Goal: Task Accomplishment & Management: Use online tool/utility

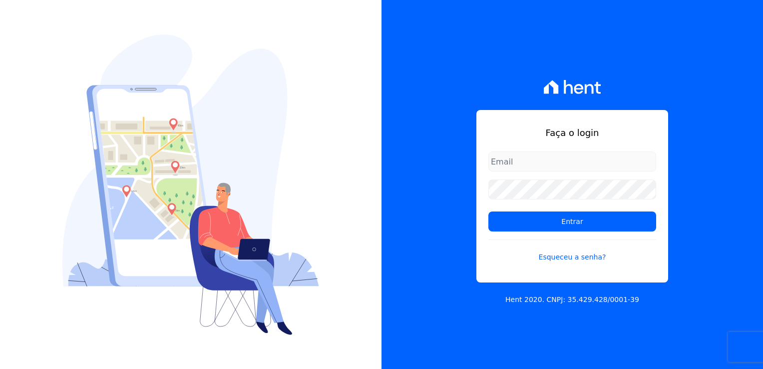
click at [545, 162] on input "email" at bounding box center [572, 161] width 168 height 20
type input "thayna@graalengenharia.com.br"
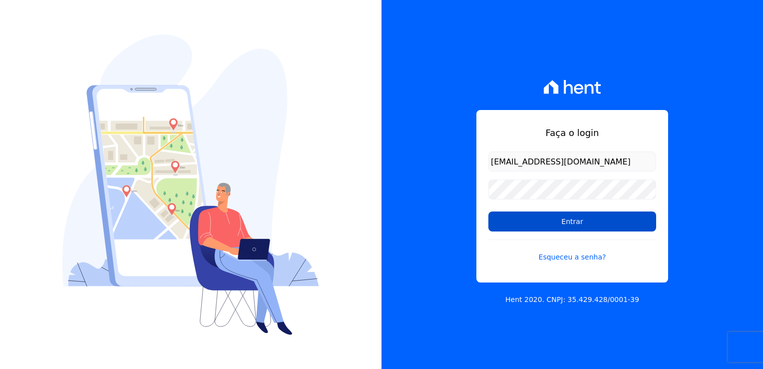
click at [623, 221] on input "Entrar" at bounding box center [572, 221] width 168 height 20
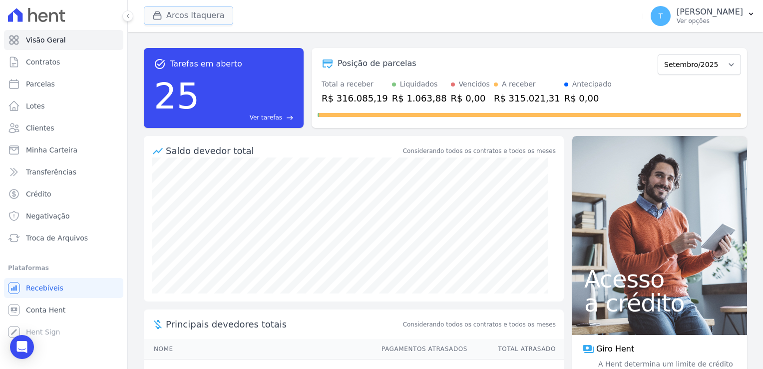
click at [176, 17] on button "Arcos Itaquera" at bounding box center [188, 15] width 89 height 19
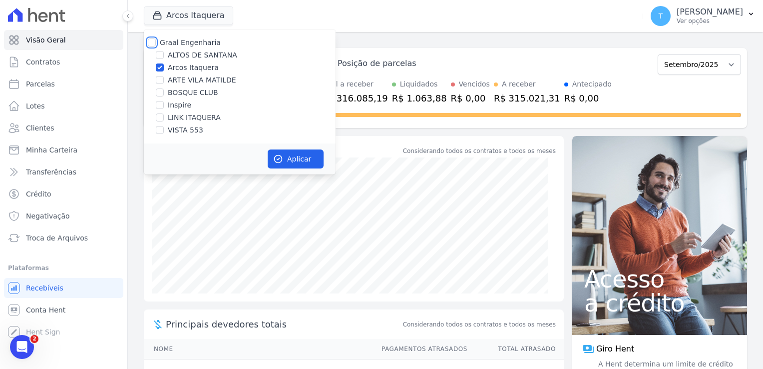
click at [151, 41] on input "Graal Engenharia" at bounding box center [152, 42] width 8 height 8
checkbox input "true"
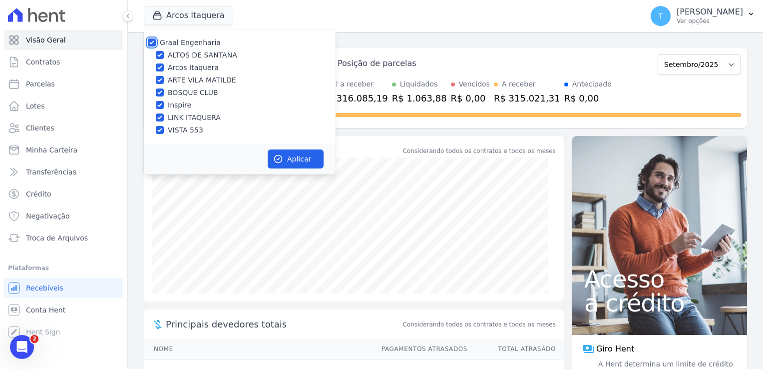
checkbox input "true"
click at [308, 161] on button "Aplicar" at bounding box center [296, 158] width 56 height 19
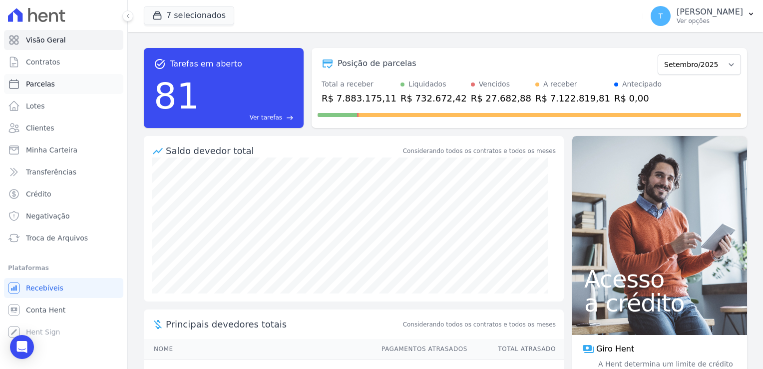
click at [62, 85] on link "Parcelas" at bounding box center [63, 84] width 119 height 20
select select
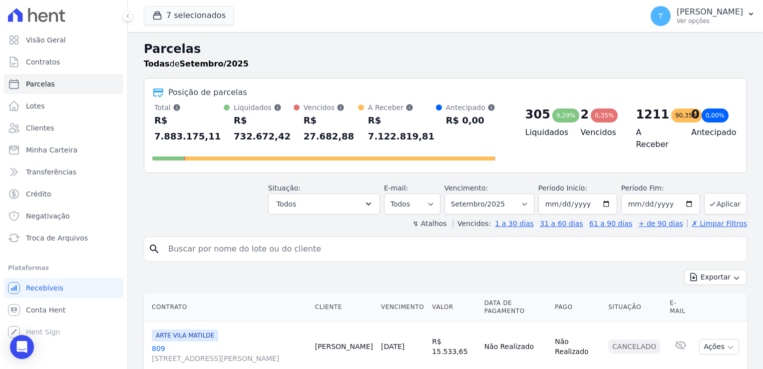
click at [197, 239] on input "search" at bounding box center [452, 249] width 580 height 20
paste input "Wagner De Siqueira Viana"
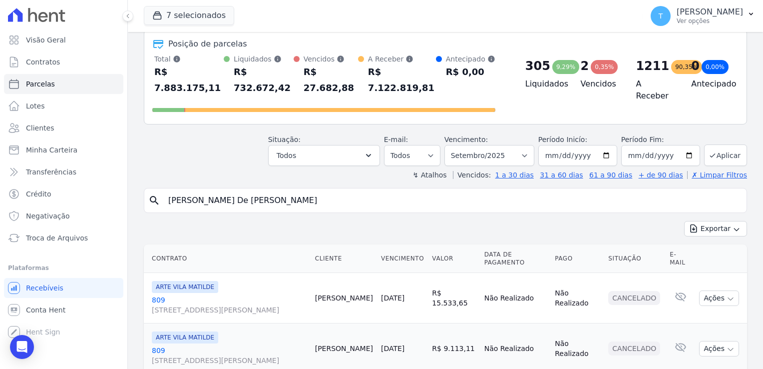
scroll to position [50, 0]
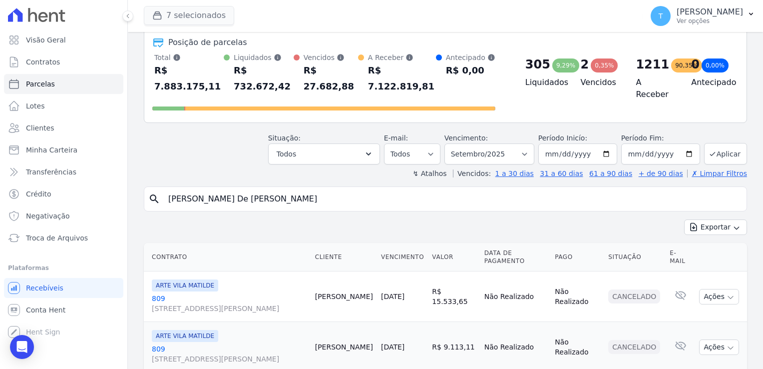
type input "Wagner De Siqueira Viana"
select select
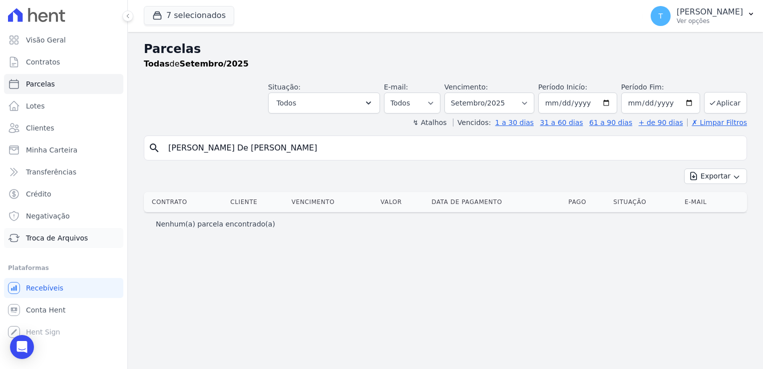
click at [67, 233] on span "Troca de Arquivos" at bounding box center [57, 238] width 62 height 10
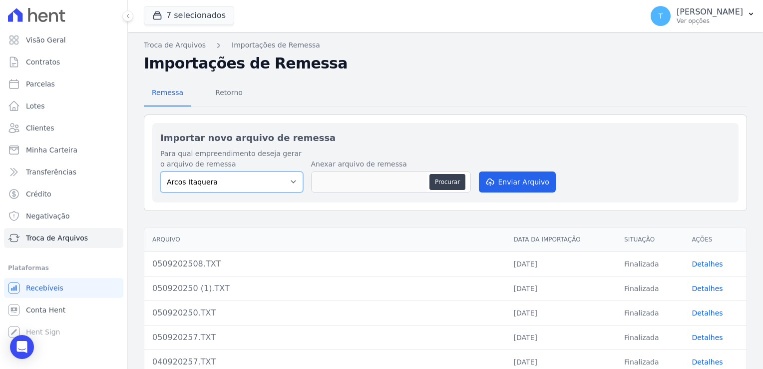
click at [273, 184] on select "[PERSON_NAME] Itaquera [GEOGRAPHIC_DATA][PERSON_NAME] Inspire BOSQUE CLUB ARTE …" at bounding box center [231, 181] width 143 height 21
select select "0f63778f-d065-481e-98dc-731d1f59daba"
click at [160, 171] on select "[PERSON_NAME] Itaquera [GEOGRAPHIC_DATA][PERSON_NAME] Inspire BOSQUE CLUB ARTE …" at bounding box center [231, 181] width 143 height 21
click at [446, 183] on button "Procurar" at bounding box center [448, 182] width 36 height 16
type input "0809202530.TXT"
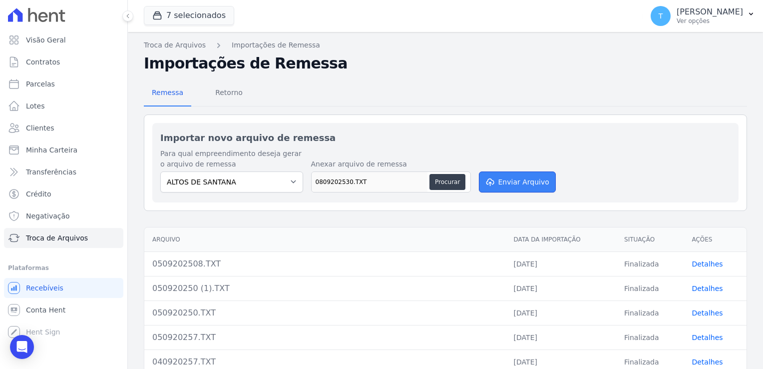
click at [515, 181] on button "Enviar Arquivo" at bounding box center [517, 181] width 77 height 21
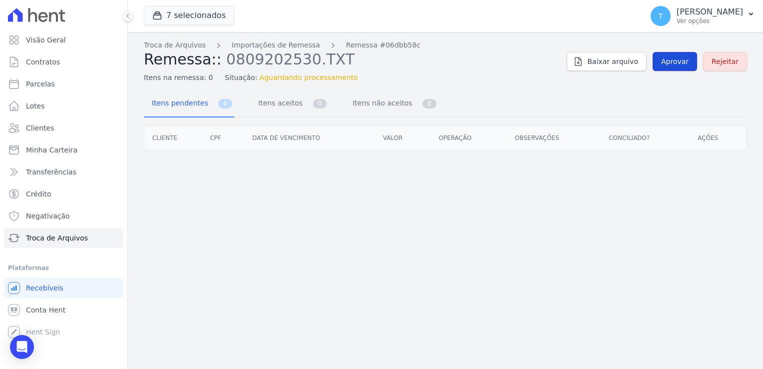
click at [684, 64] on span "Aprovar" at bounding box center [674, 61] width 27 height 10
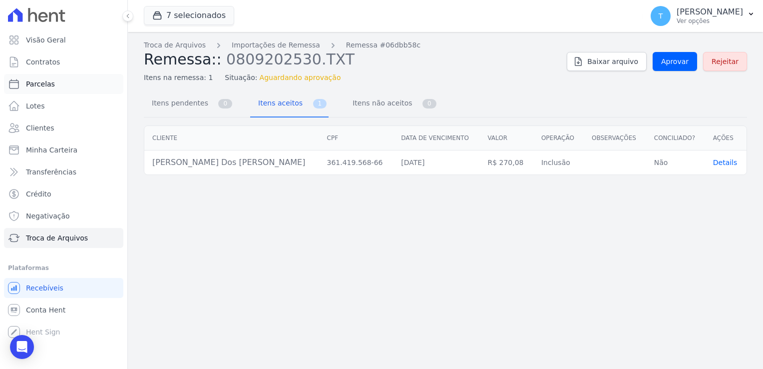
click at [42, 84] on span "Parcelas" at bounding box center [40, 84] width 29 height 10
select select
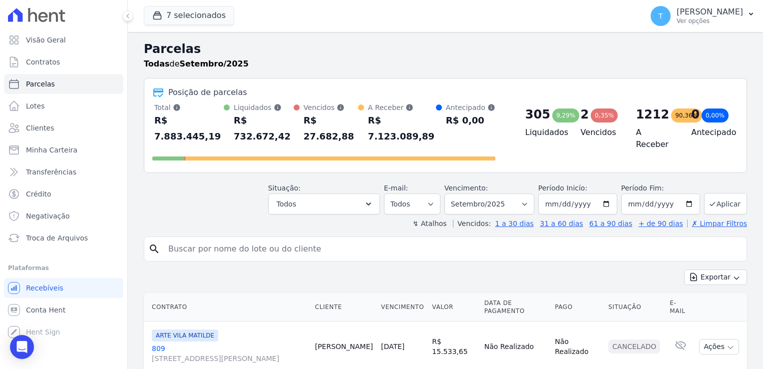
click at [249, 239] on input "search" at bounding box center [452, 249] width 580 height 20
type input "v"
paste input "STEPHAN DOS SANTOS OLIVEIRA"
type input "STEPHAN DOS SANTOS OLIVEIRA"
select select
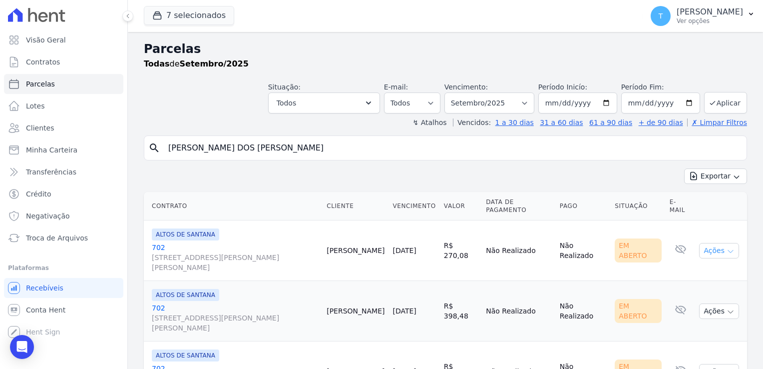
click at [727, 247] on icon "button" at bounding box center [731, 251] width 8 height 8
click at [701, 264] on link "Ver boleto" at bounding box center [715, 273] width 96 height 18
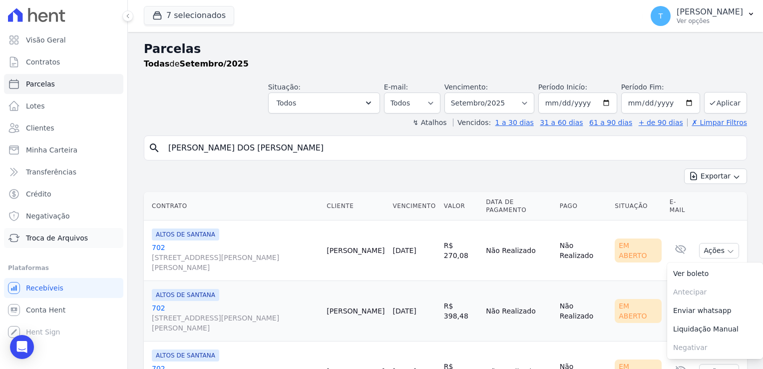
click at [56, 234] on span "Troca de Arquivos" at bounding box center [57, 238] width 62 height 10
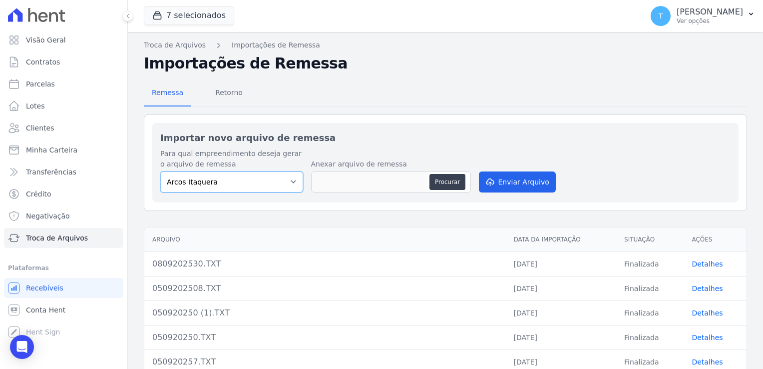
click at [285, 184] on select "[PERSON_NAME] Itaquera [GEOGRAPHIC_DATA][PERSON_NAME] Inspire BOSQUE CLUB ARTE …" at bounding box center [231, 181] width 143 height 21
select select "798d34ef-1a76-4a01-aecd-278a2202ade3"
click at [160, 171] on select "[PERSON_NAME] Itaquera [GEOGRAPHIC_DATA][PERSON_NAME] Inspire BOSQUE CLUB ARTE …" at bounding box center [231, 181] width 143 height 21
click at [440, 180] on button "Procurar" at bounding box center [448, 182] width 36 height 16
type input "080920257.TXT"
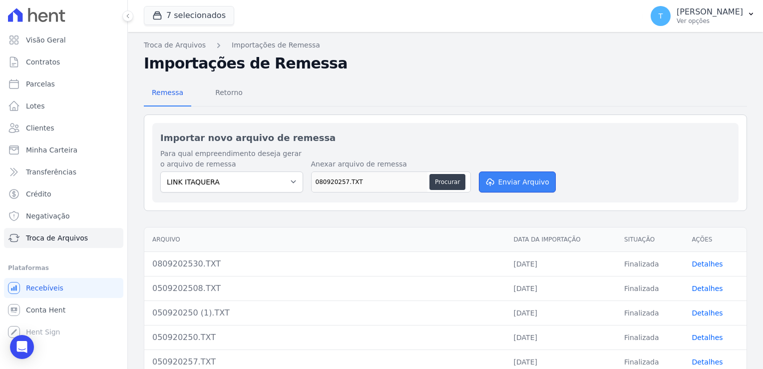
click at [511, 180] on button "Enviar Arquivo" at bounding box center [517, 181] width 77 height 21
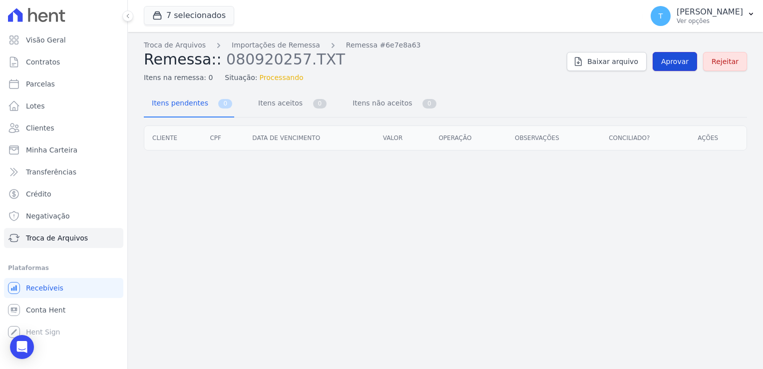
click at [678, 58] on span "Aprovar" at bounding box center [674, 61] width 27 height 10
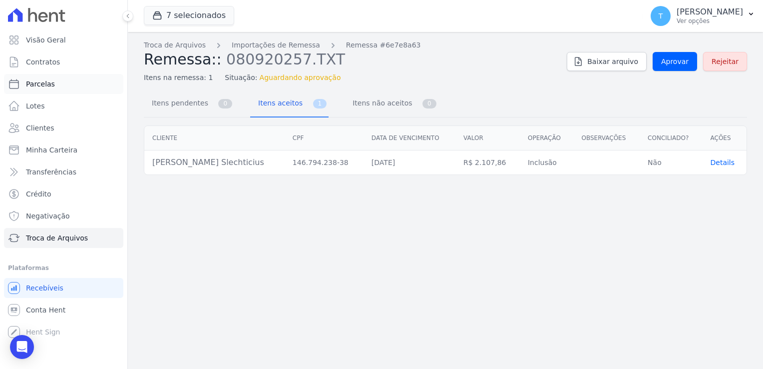
click at [53, 89] on link "Parcelas" at bounding box center [63, 84] width 119 height 20
select select
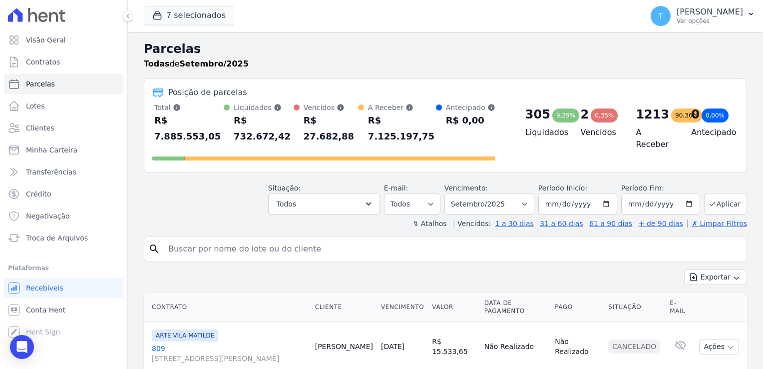
click at [184, 239] on input "search" at bounding box center [452, 249] width 580 height 20
paste input "Luciano Barreto Slechticius"
type input "Luciano Barreto Slechticius"
select select
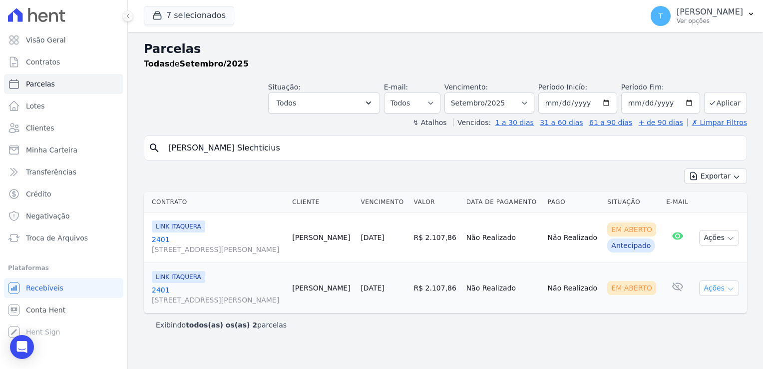
click at [733, 287] on icon "button" at bounding box center [731, 289] width 8 height 8
click at [697, 309] on link "Ver boleto" at bounding box center [715, 311] width 96 height 18
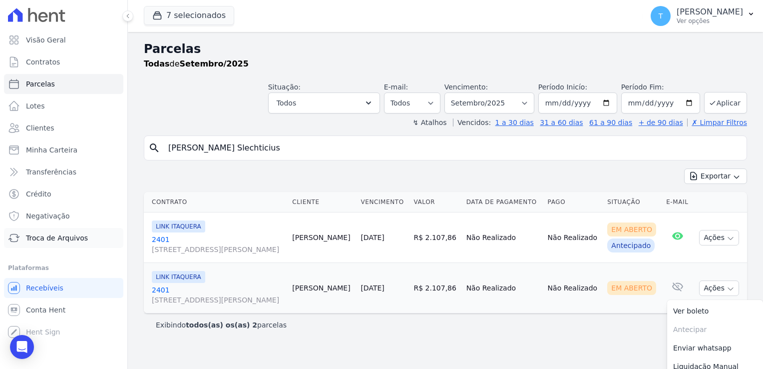
click at [59, 241] on span "Troca de Arquivos" at bounding box center [57, 238] width 62 height 10
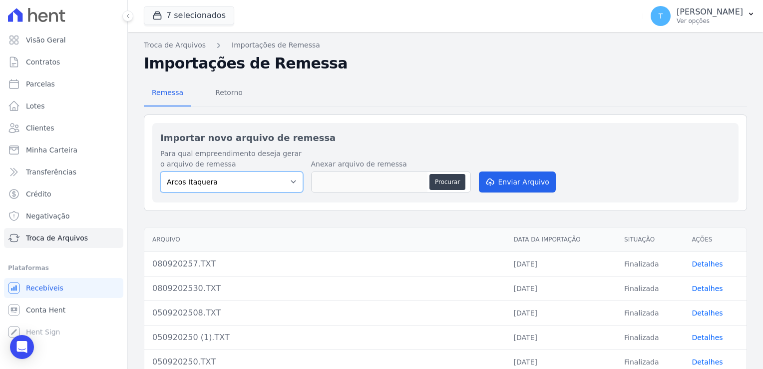
click at [287, 182] on select "[PERSON_NAME] Itaquera [GEOGRAPHIC_DATA][PERSON_NAME] Inspire BOSQUE CLUB ARTE …" at bounding box center [231, 181] width 143 height 21
select select "608a0505-5729-491c-8a4a-236dc5ec7f7f"
click at [160, 171] on select "[PERSON_NAME] Itaquera [GEOGRAPHIC_DATA][PERSON_NAME] Inspire BOSQUE CLUB ARTE …" at bounding box center [231, 181] width 143 height 21
click at [444, 187] on button "Procurar" at bounding box center [448, 182] width 36 height 16
type input "0809202514.TXT"
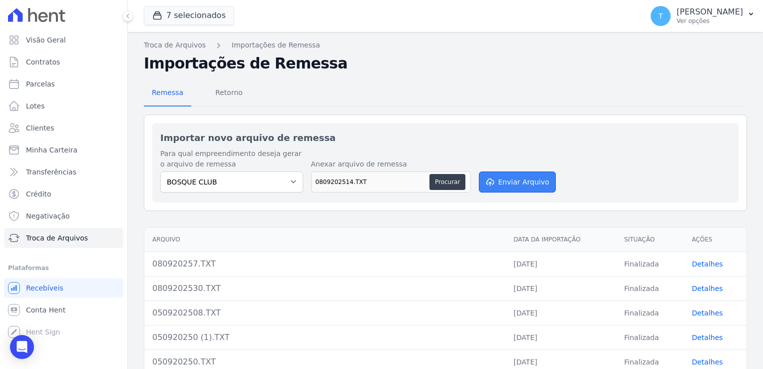
click at [519, 179] on button "Enviar Arquivo" at bounding box center [517, 181] width 77 height 21
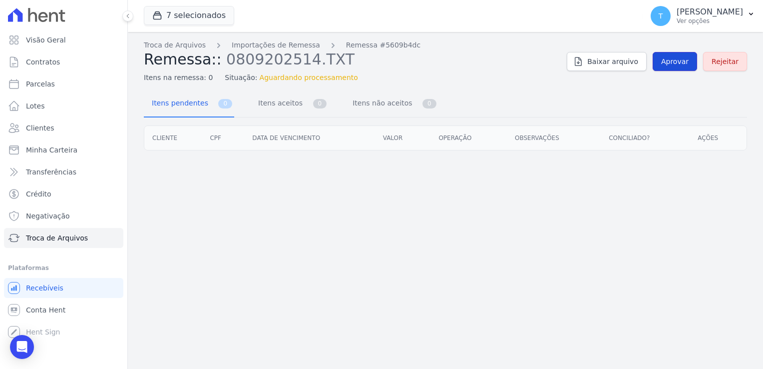
click at [669, 65] on span "Aprovar" at bounding box center [674, 61] width 27 height 10
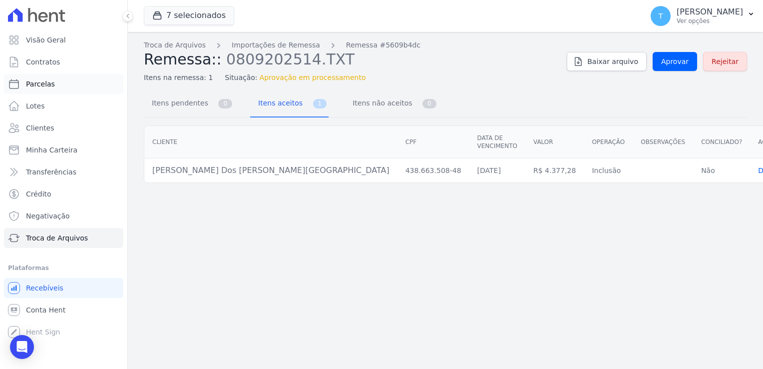
click at [54, 85] on link "Parcelas" at bounding box center [63, 84] width 119 height 20
select select
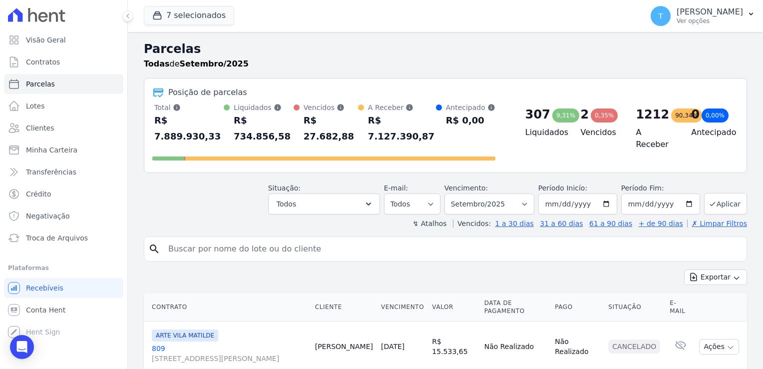
click at [188, 239] on input "search" at bounding box center [452, 249] width 580 height 20
paste input "Rayane Maykeli dos Santos Lisboa"
type input "Rayane Maykeli dos Santos Lisboa"
select select
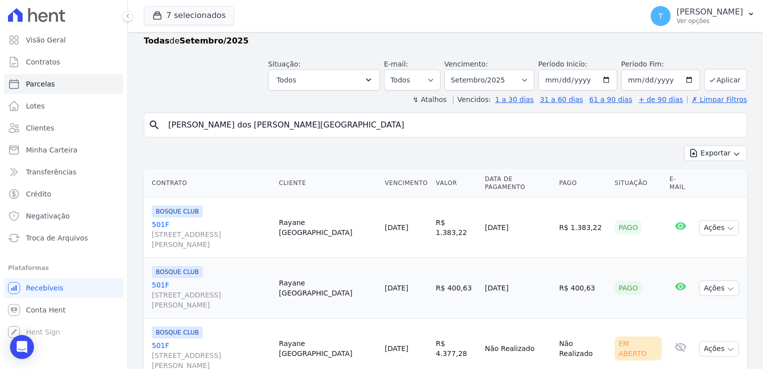
scroll to position [24, 0]
click at [727, 344] on icon "button" at bounding box center [731, 348] width 8 height 8
click at [696, 361] on link "Ver boleto" at bounding box center [715, 370] width 96 height 18
click at [48, 240] on span "Troca de Arquivos" at bounding box center [57, 238] width 62 height 10
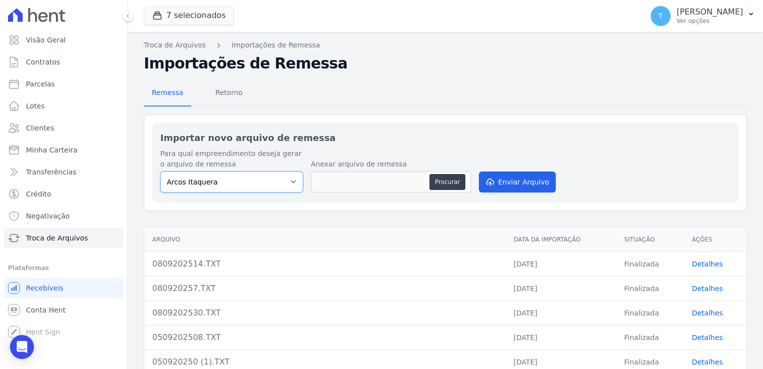
click at [290, 181] on select "[PERSON_NAME] Itaquera [GEOGRAPHIC_DATA][PERSON_NAME] Inspire BOSQUE CLUB ARTE …" at bounding box center [231, 181] width 143 height 21
select select "608a0505-5729-491c-8a4a-236dc5ec7f7f"
click at [160, 171] on select "[PERSON_NAME] Itaquera [GEOGRAPHIC_DATA][PERSON_NAME] Inspire BOSQUE CLUB ARTE …" at bounding box center [231, 181] width 143 height 21
click at [447, 184] on button "Procurar" at bounding box center [448, 182] width 36 height 16
type input "0809202514 (1).TXT"
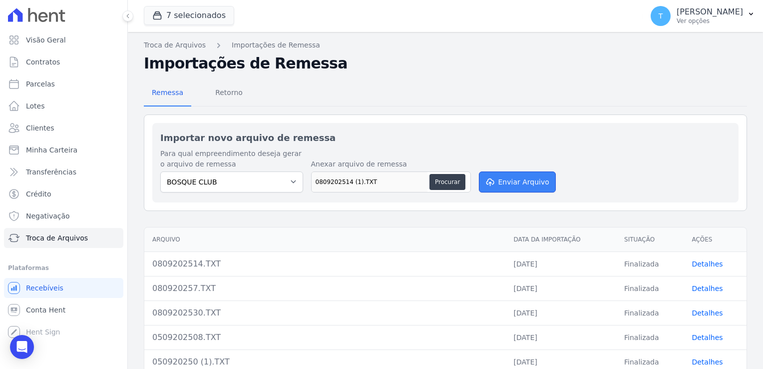
click at [511, 180] on button "Enviar Arquivo" at bounding box center [517, 181] width 77 height 21
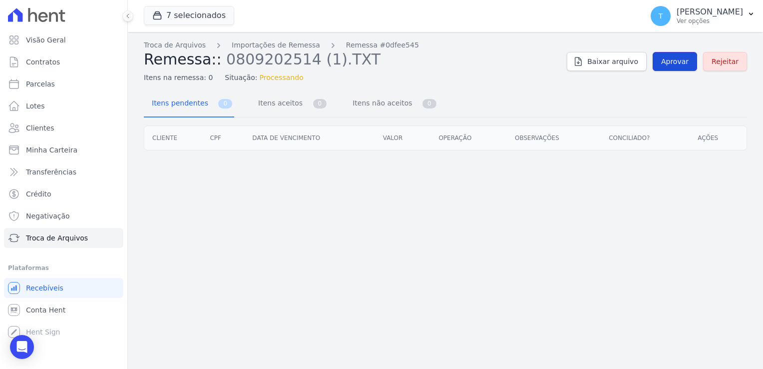
click at [680, 61] on span "Aprovar" at bounding box center [674, 61] width 27 height 10
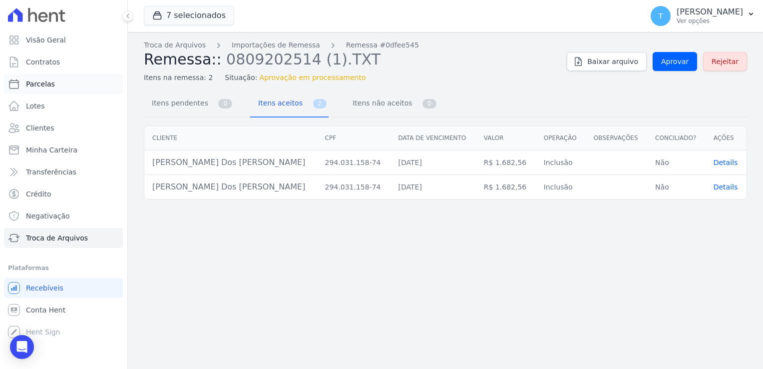
click at [48, 85] on span "Parcelas" at bounding box center [40, 84] width 29 height 10
select select
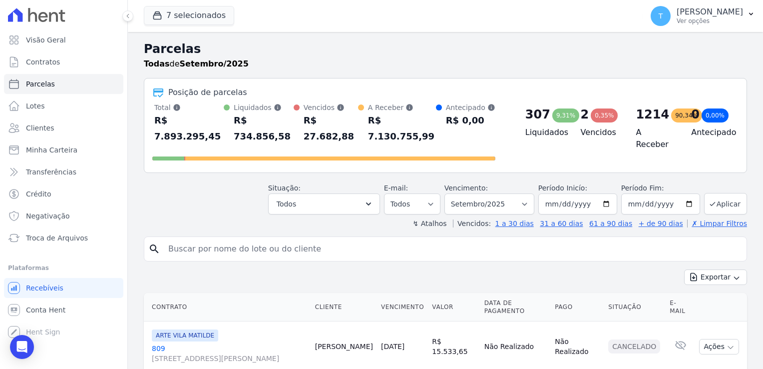
click at [180, 239] on input "search" at bounding box center [452, 249] width 580 height 20
paste input "Fabiana Sousa dos Santos Ferreira"
type input "Fabiana Sousa dos Santos Ferreira"
select select
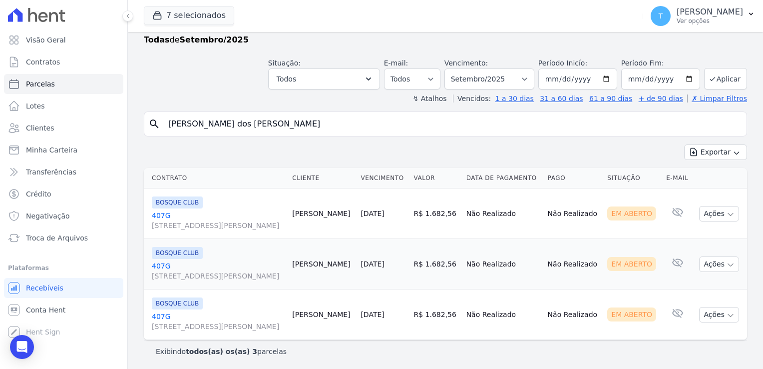
scroll to position [24, 0]
click at [727, 265] on icon "button" at bounding box center [731, 265] width 8 height 8
click at [702, 289] on link "Ver boleto" at bounding box center [715, 287] width 96 height 18
click at [408, 296] on td "[DATE]" at bounding box center [383, 314] width 53 height 50
click at [727, 314] on icon "button" at bounding box center [731, 315] width 8 height 8
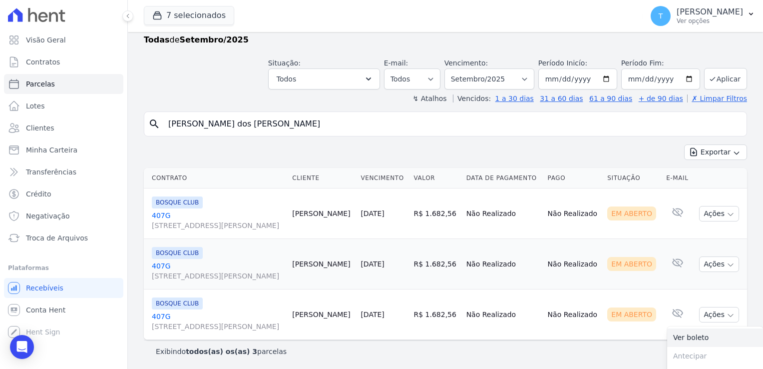
click at [699, 335] on link "Ver boleto" at bounding box center [715, 337] width 96 height 18
drag, startPoint x: 314, startPoint y: 126, endPoint x: 160, endPoint y: 130, distance: 153.9
click at [160, 130] on div "search Fabiana Sousa dos Santos Ferreira" at bounding box center [445, 123] width 603 height 25
paste input "[PERSON_NAME]"
type input "[PERSON_NAME]"
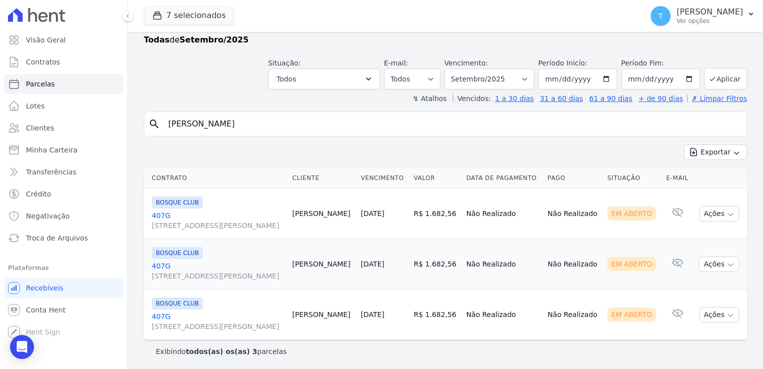
select select
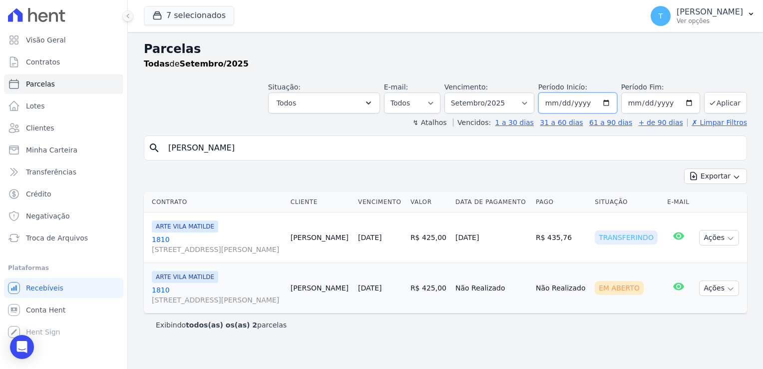
click at [613, 102] on input "[DATE]" at bounding box center [577, 102] width 79 height 21
type input "[DATE]"
click at [731, 107] on button "Aplicar" at bounding box center [725, 102] width 43 height 21
select select
click at [735, 237] on button "Ações" at bounding box center [719, 237] width 40 height 15
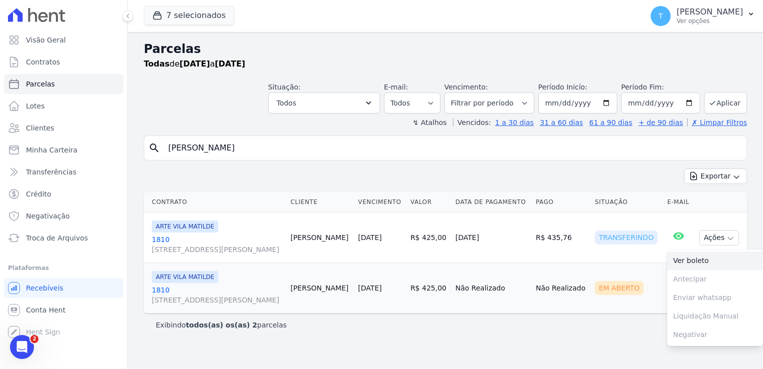
click at [713, 261] on link "Ver boleto" at bounding box center [715, 260] width 96 height 18
click at [62, 151] on span "Minha Carteira" at bounding box center [51, 150] width 51 height 10
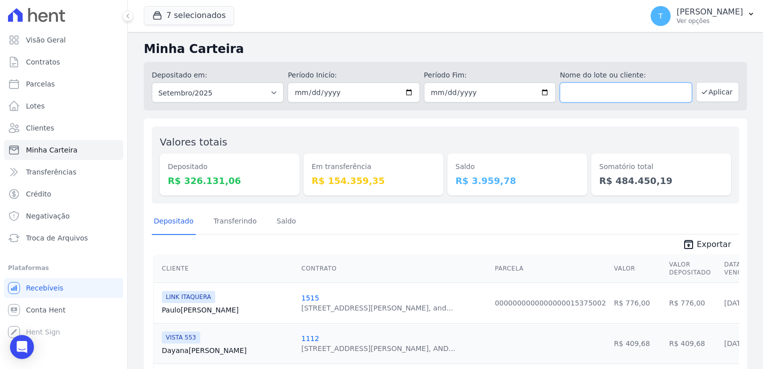
click at [604, 98] on input "text" at bounding box center [626, 92] width 132 height 20
paste input "[PERSON_NAME]"
type input "[PERSON_NAME]"
click at [406, 93] on input "[DATE]" at bounding box center [354, 92] width 132 height 20
type input "[DATE]"
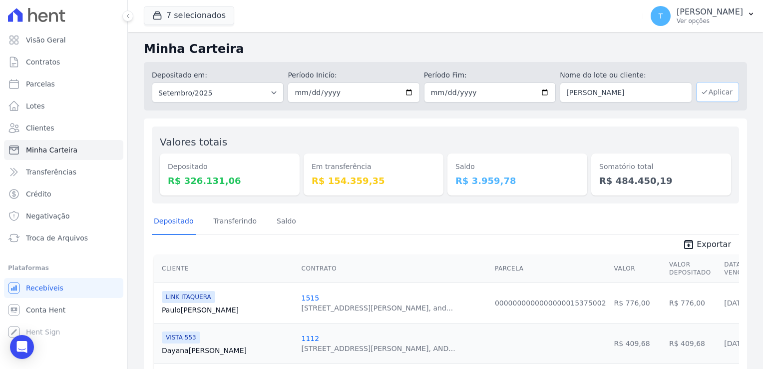
click at [709, 97] on button "Aplicar" at bounding box center [717, 92] width 43 height 20
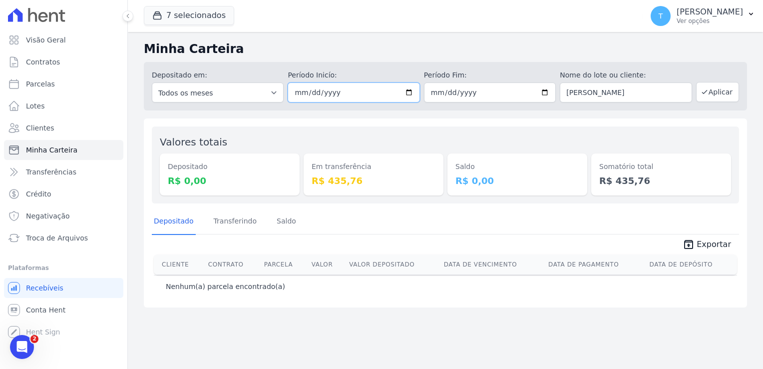
click at [407, 93] on input "[DATE]" at bounding box center [354, 92] width 132 height 20
type input "2025-07-01"
click at [714, 94] on button "Aplicar" at bounding box center [717, 92] width 43 height 20
click at [55, 88] on link "Parcelas" at bounding box center [63, 84] width 119 height 20
select select
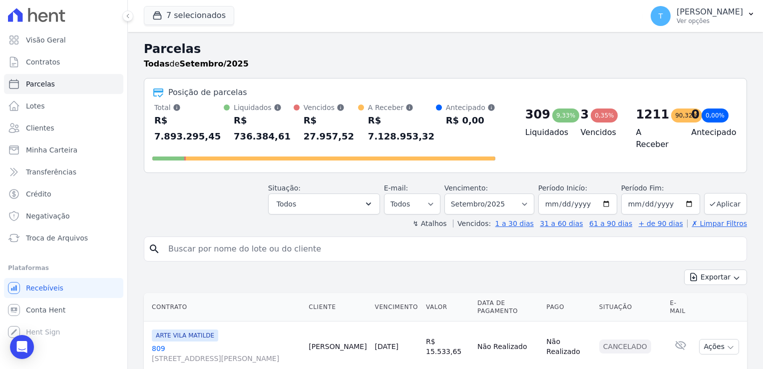
click at [211, 239] on input "search" at bounding box center [452, 249] width 580 height 20
paste input "[PERSON_NAME]"
type input "[PERSON_NAME]"
select select
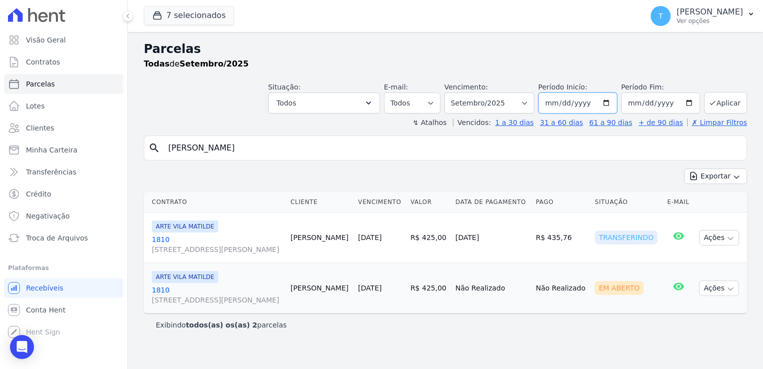
click at [611, 101] on input "[DATE]" at bounding box center [577, 102] width 79 height 21
type input "[DATE]"
click at [725, 103] on button "Aplicar" at bounding box center [725, 102] width 43 height 21
select select
click at [40, 240] on span "Troca de Arquivos" at bounding box center [57, 238] width 62 height 10
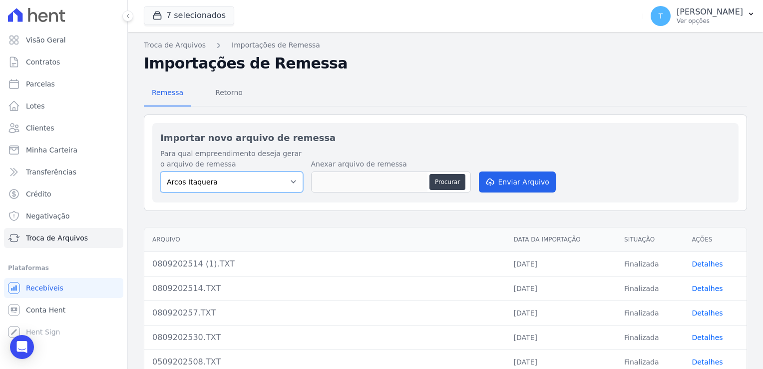
click at [293, 185] on select "[PERSON_NAME] Itaquera [GEOGRAPHIC_DATA][PERSON_NAME] Inspire BOSQUE CLUB ARTE …" at bounding box center [231, 181] width 143 height 21
select select "f2036c47-f869-4cf7-aa49-d68e524f2024"
click at [160, 171] on select "[PERSON_NAME] Itaquera [GEOGRAPHIC_DATA][PERSON_NAME] Inspire BOSQUE CLUB ARTE …" at bounding box center [231, 181] width 143 height 21
click at [445, 179] on button "Procurar" at bounding box center [448, 182] width 36 height 16
type input "080920250.TXT"
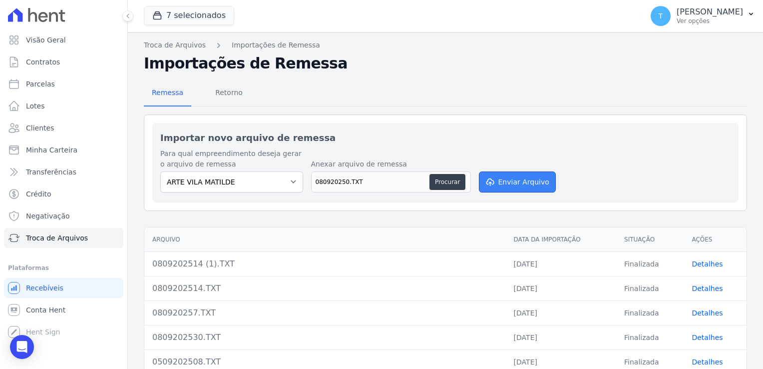
click at [501, 177] on button "Enviar Arquivo" at bounding box center [517, 181] width 77 height 21
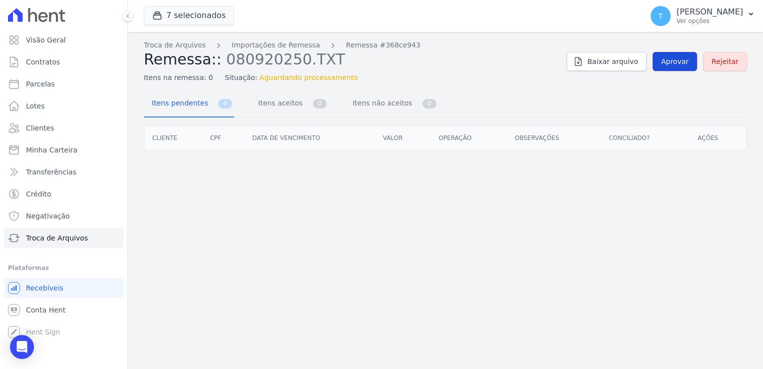
click at [669, 67] on link "Aprovar" at bounding box center [675, 61] width 44 height 19
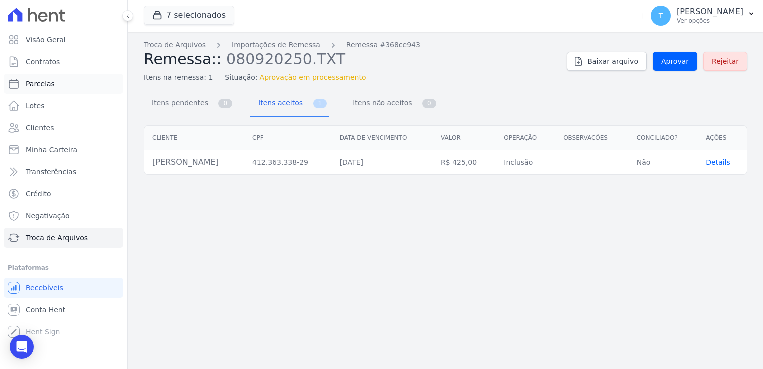
click at [46, 80] on span "Parcelas" at bounding box center [40, 84] width 29 height 10
select select
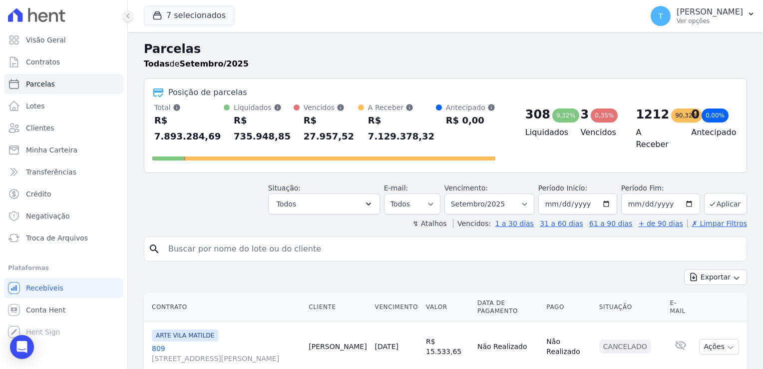
click at [178, 239] on input "search" at bounding box center [452, 249] width 580 height 20
paste input "[PERSON_NAME]"
type input "[PERSON_NAME]"
select select
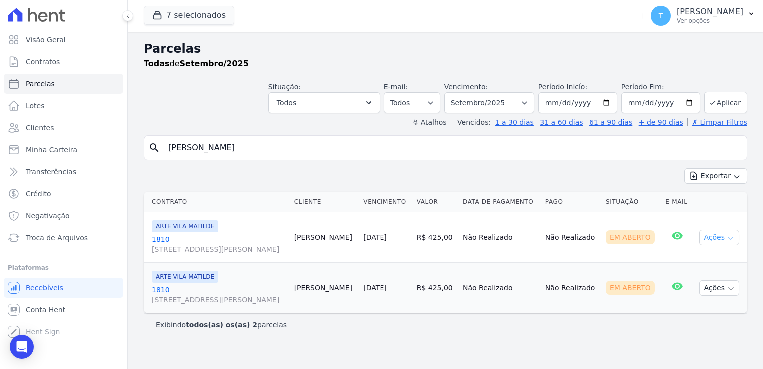
click at [733, 238] on icon "button" at bounding box center [731, 238] width 8 height 8
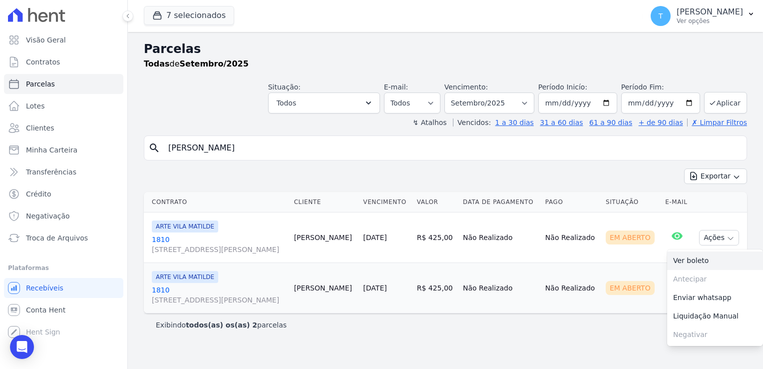
click at [704, 258] on link "Ver boleto" at bounding box center [715, 260] width 96 height 18
click at [56, 240] on span "Troca de Arquivos" at bounding box center [57, 238] width 62 height 10
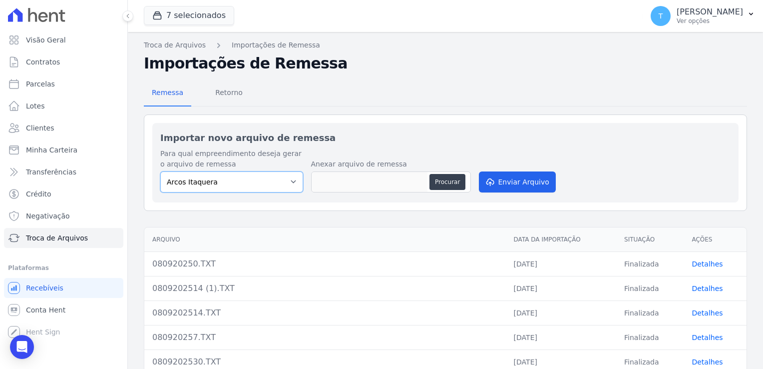
click at [290, 187] on select "[PERSON_NAME] Itaquera [GEOGRAPHIC_DATA][PERSON_NAME] Inspire BOSQUE CLUB ARTE …" at bounding box center [231, 181] width 143 height 21
select select "798d34ef-1a76-4a01-aecd-278a2202ade3"
click at [160, 171] on select "[PERSON_NAME] Itaquera [GEOGRAPHIC_DATA][PERSON_NAME] Inspire BOSQUE CLUB ARTE …" at bounding box center [231, 181] width 143 height 21
click at [436, 183] on button "Procurar" at bounding box center [448, 182] width 36 height 16
type input "080920257 (1).TXT"
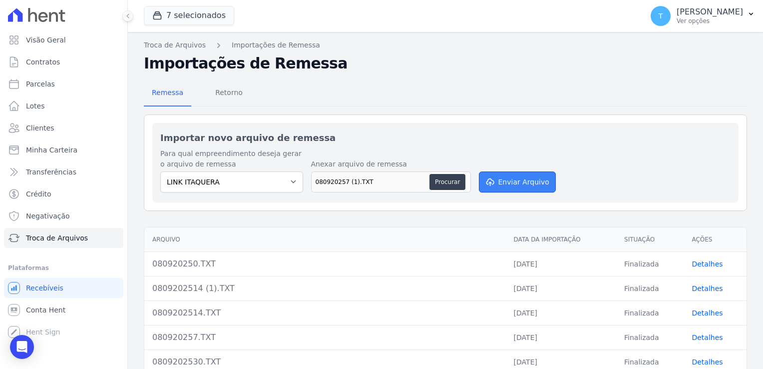
click at [513, 181] on button "Enviar Arquivo" at bounding box center [517, 181] width 77 height 21
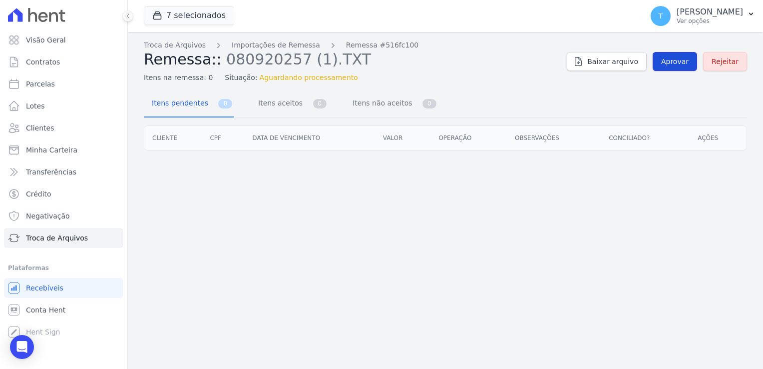
click at [676, 62] on span "Aprovar" at bounding box center [674, 61] width 27 height 10
click at [680, 59] on span "Aprovar" at bounding box center [674, 61] width 27 height 10
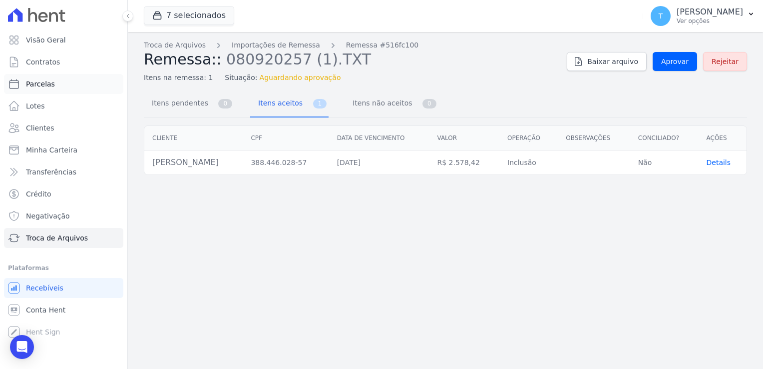
click at [43, 83] on span "Parcelas" at bounding box center [40, 84] width 29 height 10
select select
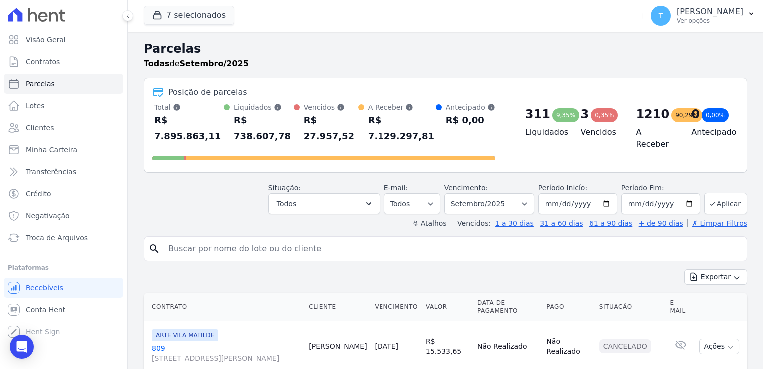
click at [291, 239] on input "search" at bounding box center [452, 249] width 580 height 20
paste input "[PERSON_NAME]"
type input "[PERSON_NAME]"
select select
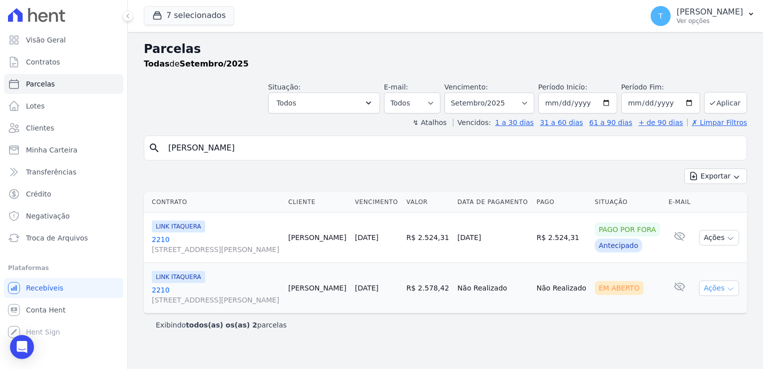
click at [731, 287] on icon "button" at bounding box center [731, 289] width 8 height 8
click at [680, 314] on link "Ver boleto" at bounding box center [715, 311] width 96 height 18
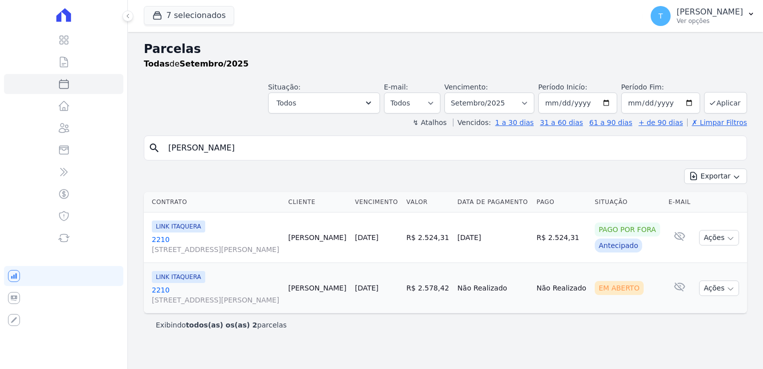
select select
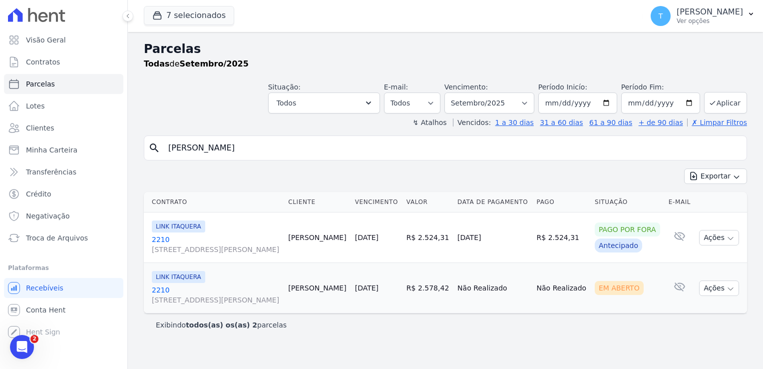
click at [732, 289] on icon "button" at bounding box center [731, 289] width 8 height 8
click at [701, 309] on link "Ver boleto" at bounding box center [715, 311] width 96 height 18
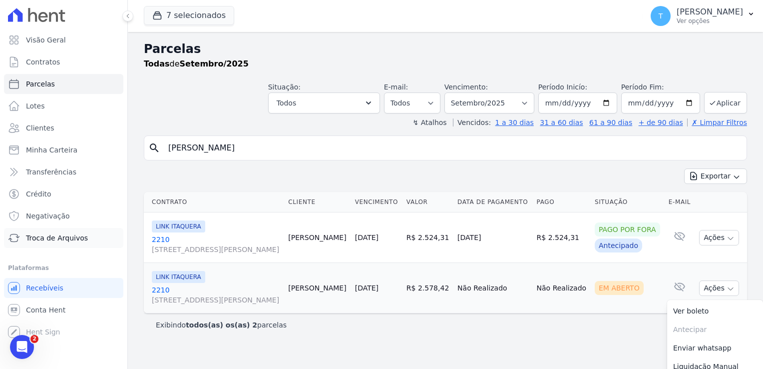
click at [81, 232] on link "Troca de Arquivos" at bounding box center [63, 238] width 119 height 20
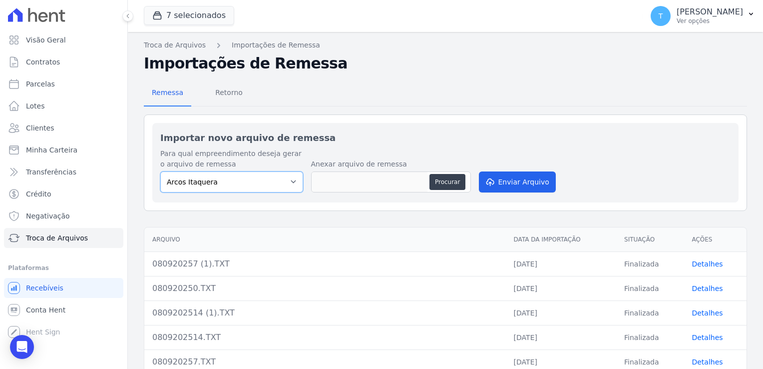
click at [289, 182] on select "[PERSON_NAME] Itaquera [GEOGRAPHIC_DATA][PERSON_NAME] Inspire BOSQUE CLUB ARTE …" at bounding box center [231, 181] width 143 height 21
select select "608a0505-5729-491c-8a4a-236dc5ec7f7f"
click at [160, 171] on select "[PERSON_NAME] Itaquera [GEOGRAPHIC_DATA][PERSON_NAME] Inspire BOSQUE CLUB ARTE …" at bounding box center [231, 181] width 143 height 21
click at [446, 179] on button "Procurar" at bounding box center [448, 182] width 36 height 16
type input "0809202514 (2).TXT"
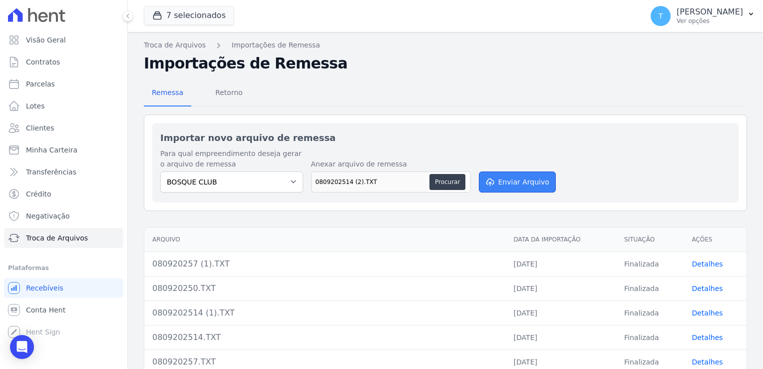
click at [512, 181] on button "Enviar Arquivo" at bounding box center [517, 181] width 77 height 21
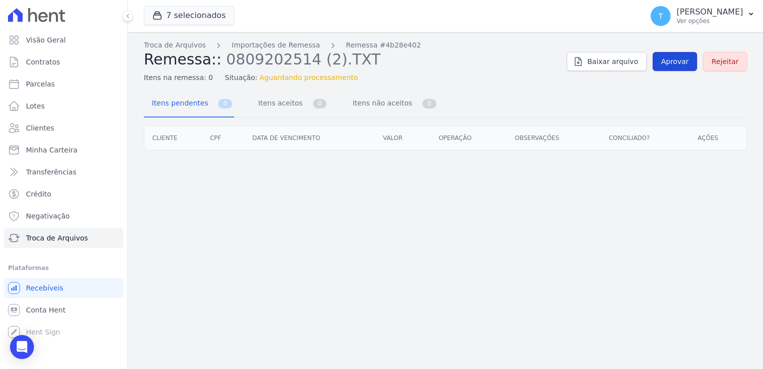
click at [673, 62] on span "Aprovar" at bounding box center [674, 61] width 27 height 10
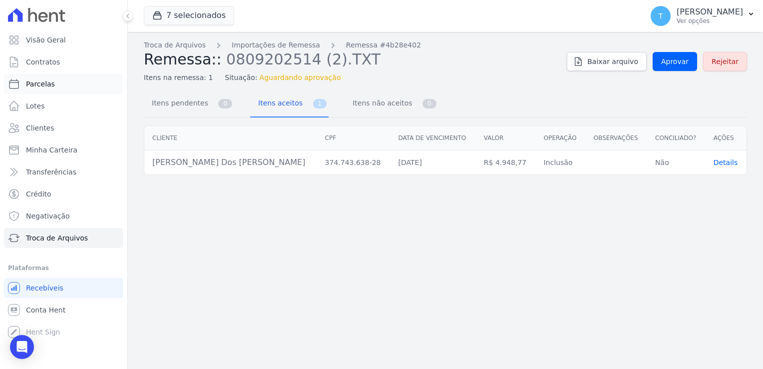
click at [50, 80] on span "Parcelas" at bounding box center [40, 84] width 29 height 10
click at [42, 85] on span "Parcelas" at bounding box center [40, 84] width 29 height 10
select select
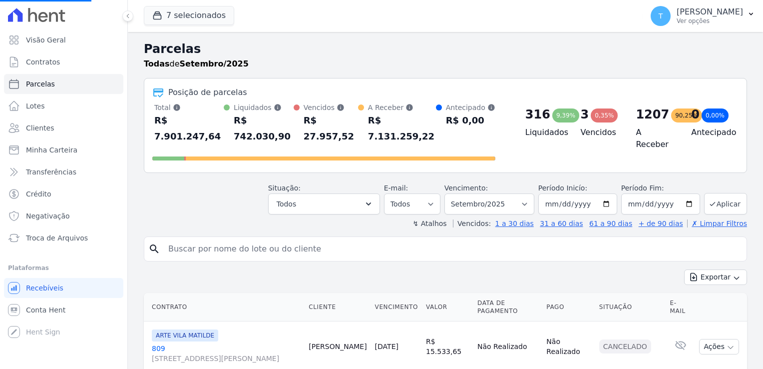
click at [189, 239] on input "search" at bounding box center [452, 249] width 580 height 20
select select
click at [184, 239] on input "search" at bounding box center [452, 249] width 580 height 20
paste input "Guilherme Henrique de Oliveira dos Reis"
type input "Guilherme Henrique de Oliveira dos Reis"
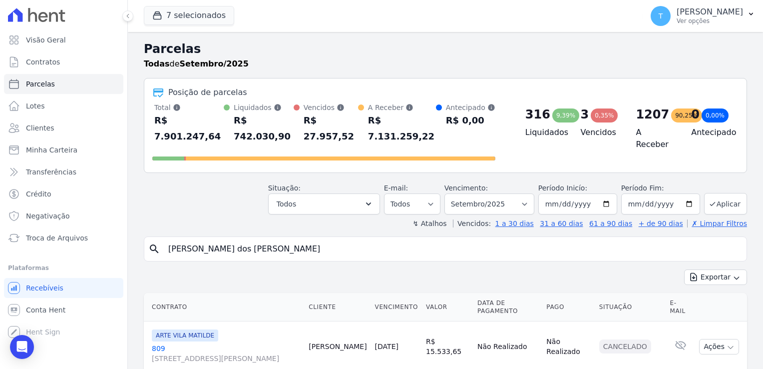
select select
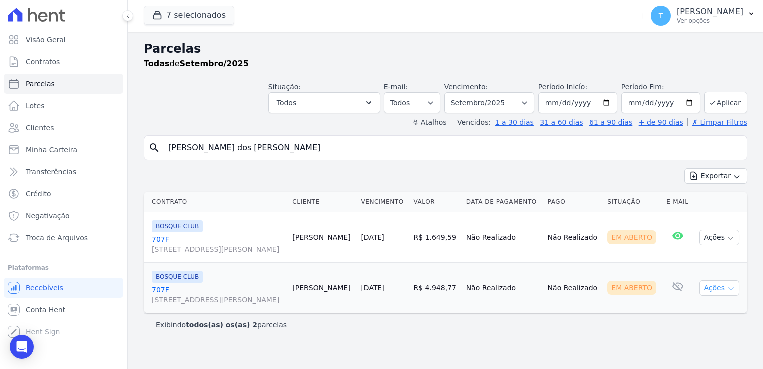
click at [729, 287] on icon "button" at bounding box center [731, 289] width 8 height 8
click at [704, 306] on link "Ver boleto" at bounding box center [715, 311] width 96 height 18
